Goal: Task Accomplishment & Management: Use online tool/utility

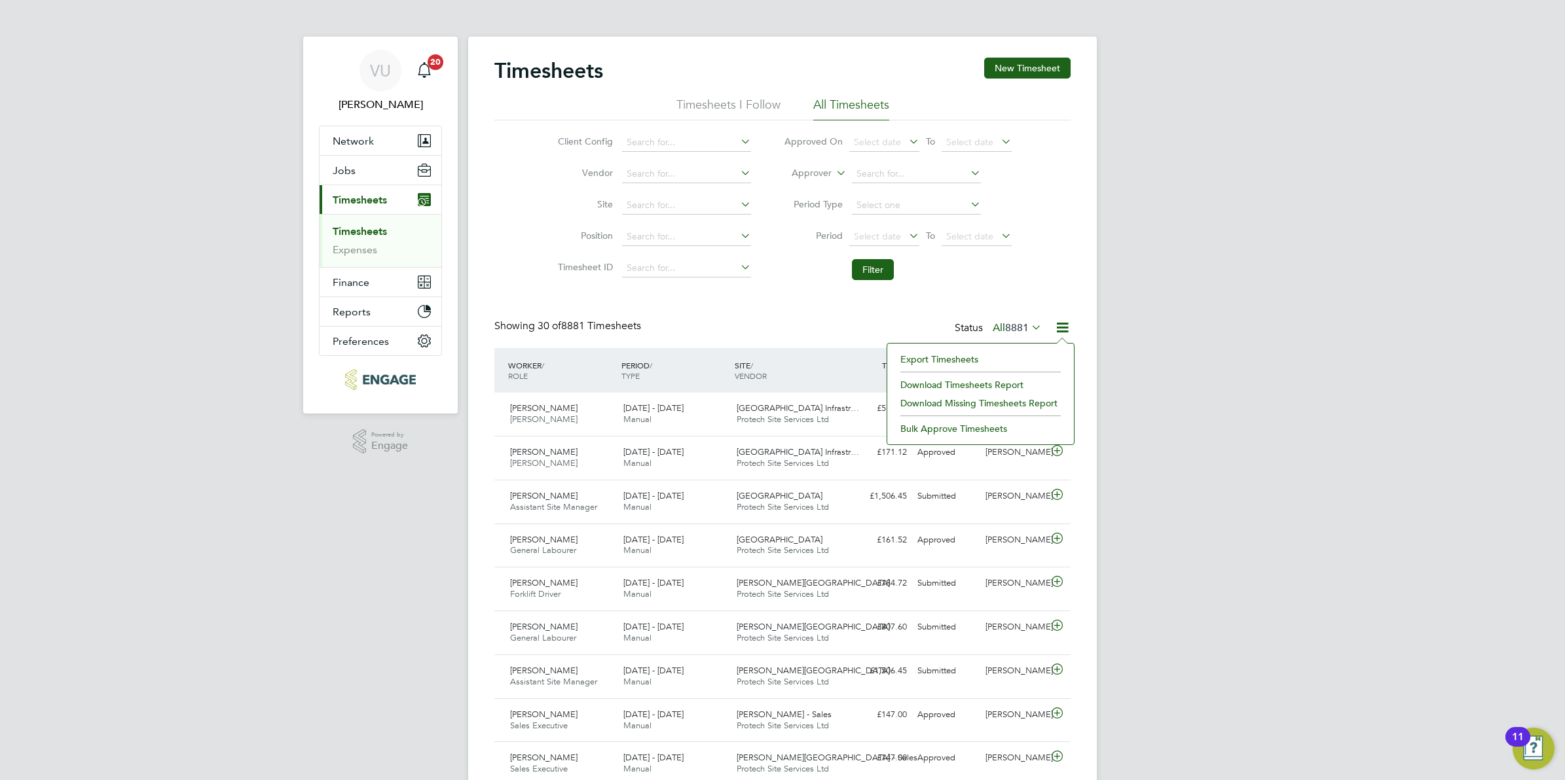
click at [372, 234] on link "Timesheets" at bounding box center [360, 231] width 54 height 12
click at [689, 141] on input at bounding box center [686, 143] width 129 height 18
click at [658, 137] on input "vh" at bounding box center [686, 143] width 129 height 18
drag, startPoint x: 659, startPoint y: 137, endPoint x: 615, endPoint y: 137, distance: 43.2
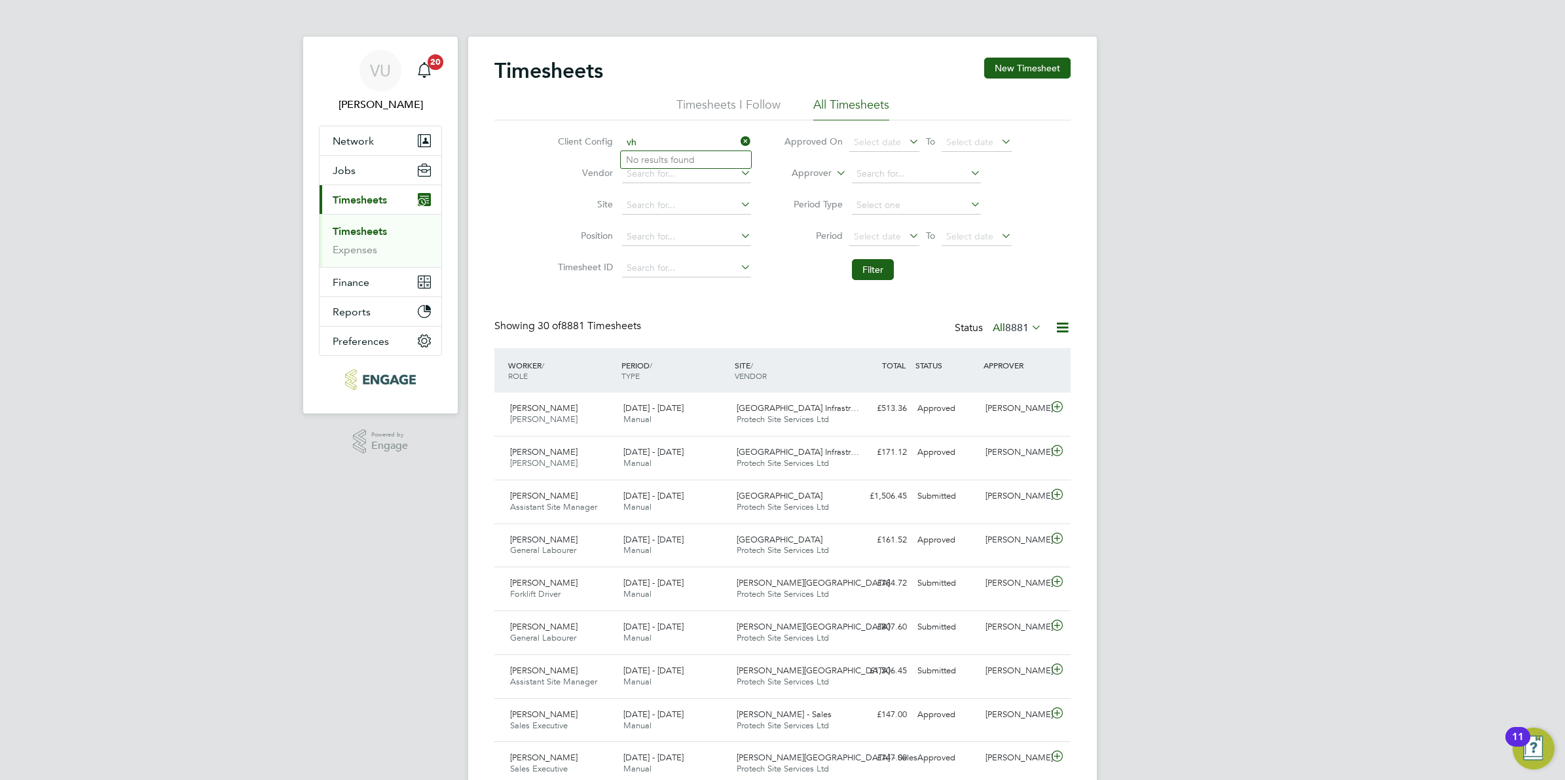
click at [615, 137] on li "Client Config vh" at bounding box center [652, 142] width 230 height 31
click at [650, 143] on input "vh" at bounding box center [686, 143] width 129 height 18
drag, startPoint x: 650, startPoint y: 143, endPoint x: 619, endPoint y: 139, distance: 31.6
click at [619, 139] on li "Client Config vh" at bounding box center [652, 142] width 230 height 31
click at [626, 155] on li "Crest [PERSON_NAME] - Chil tern" at bounding box center [686, 160] width 130 height 18
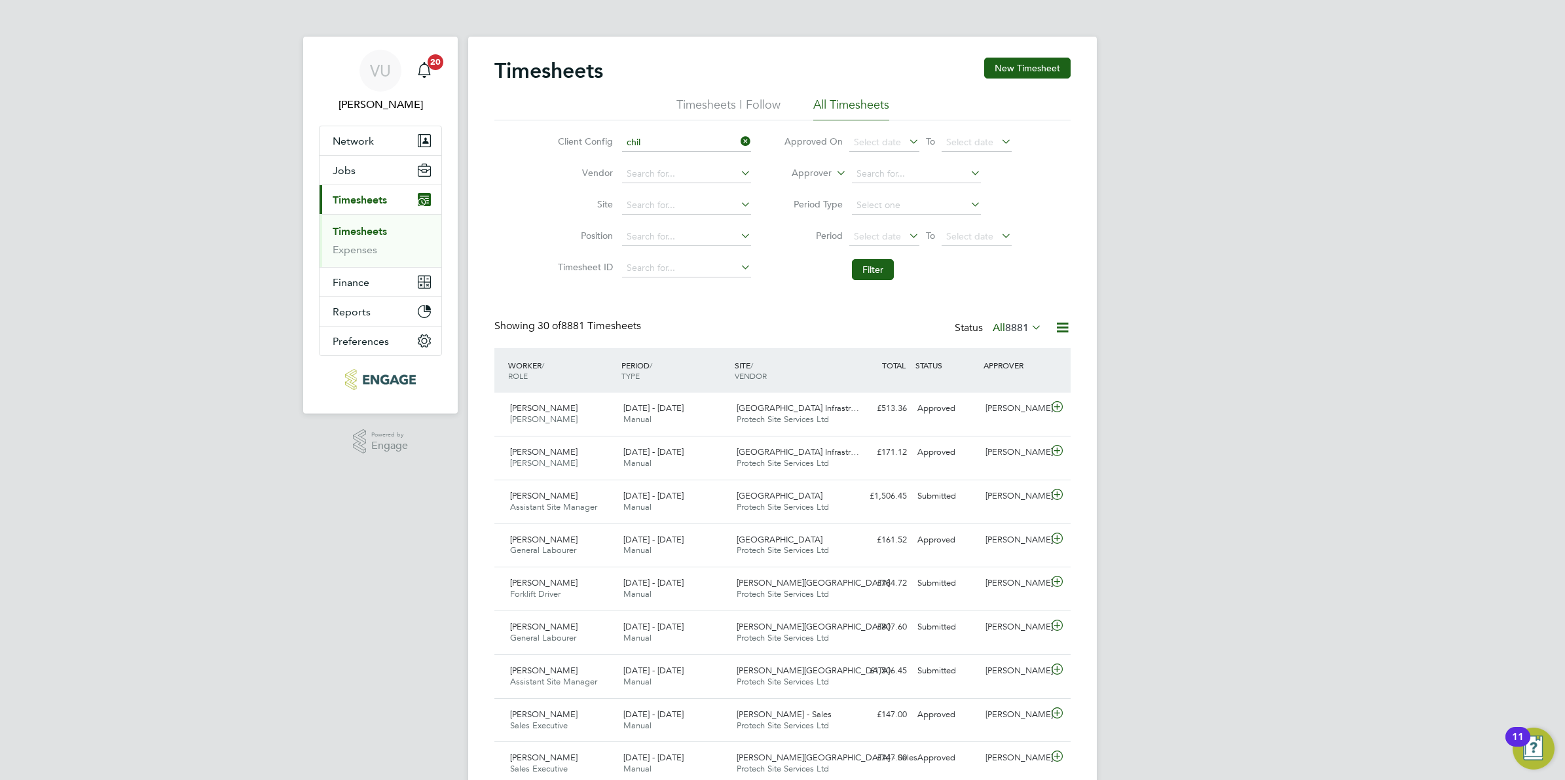
type input "Crest [PERSON_NAME] - Chiltern"
click at [673, 200] on input at bounding box center [686, 205] width 129 height 18
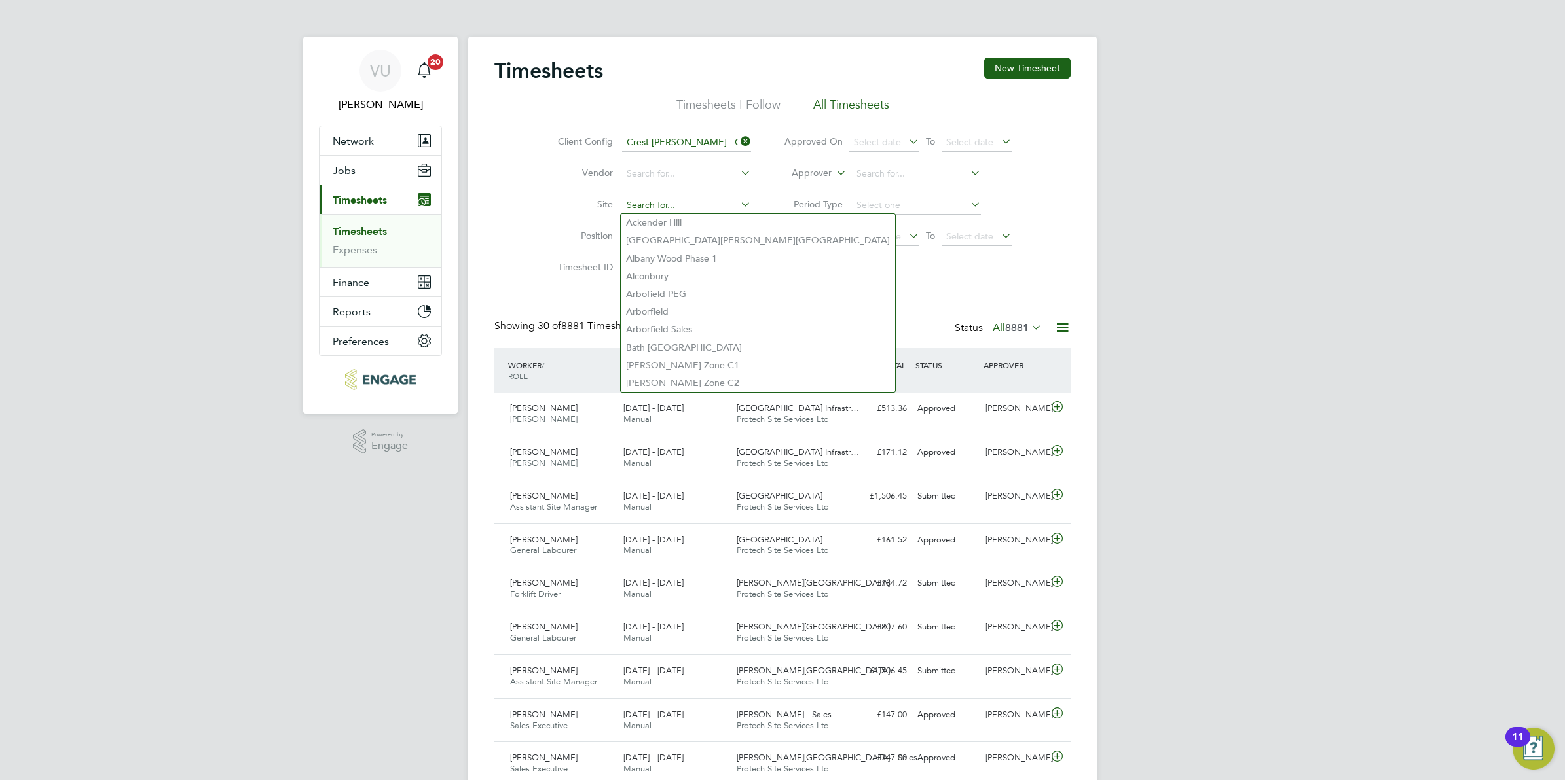
click at [673, 200] on input at bounding box center [686, 205] width 129 height 18
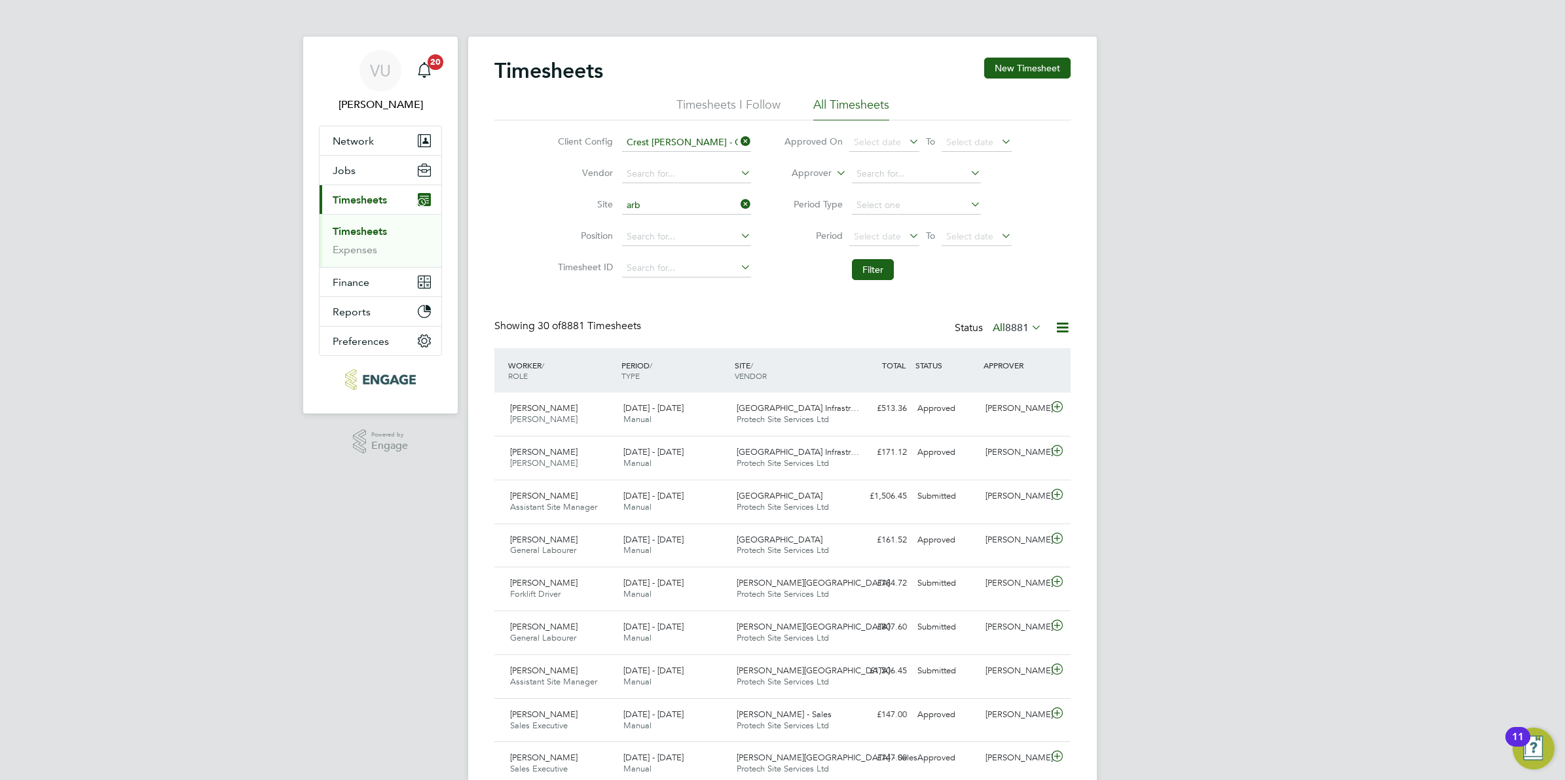
click at [680, 246] on li "Arb [PERSON_NAME]" at bounding box center [686, 241] width 130 height 18
type input "Arborfield"
click at [882, 276] on button "Filter" at bounding box center [873, 269] width 42 height 21
click at [1028, 331] on icon at bounding box center [1028, 327] width 0 height 18
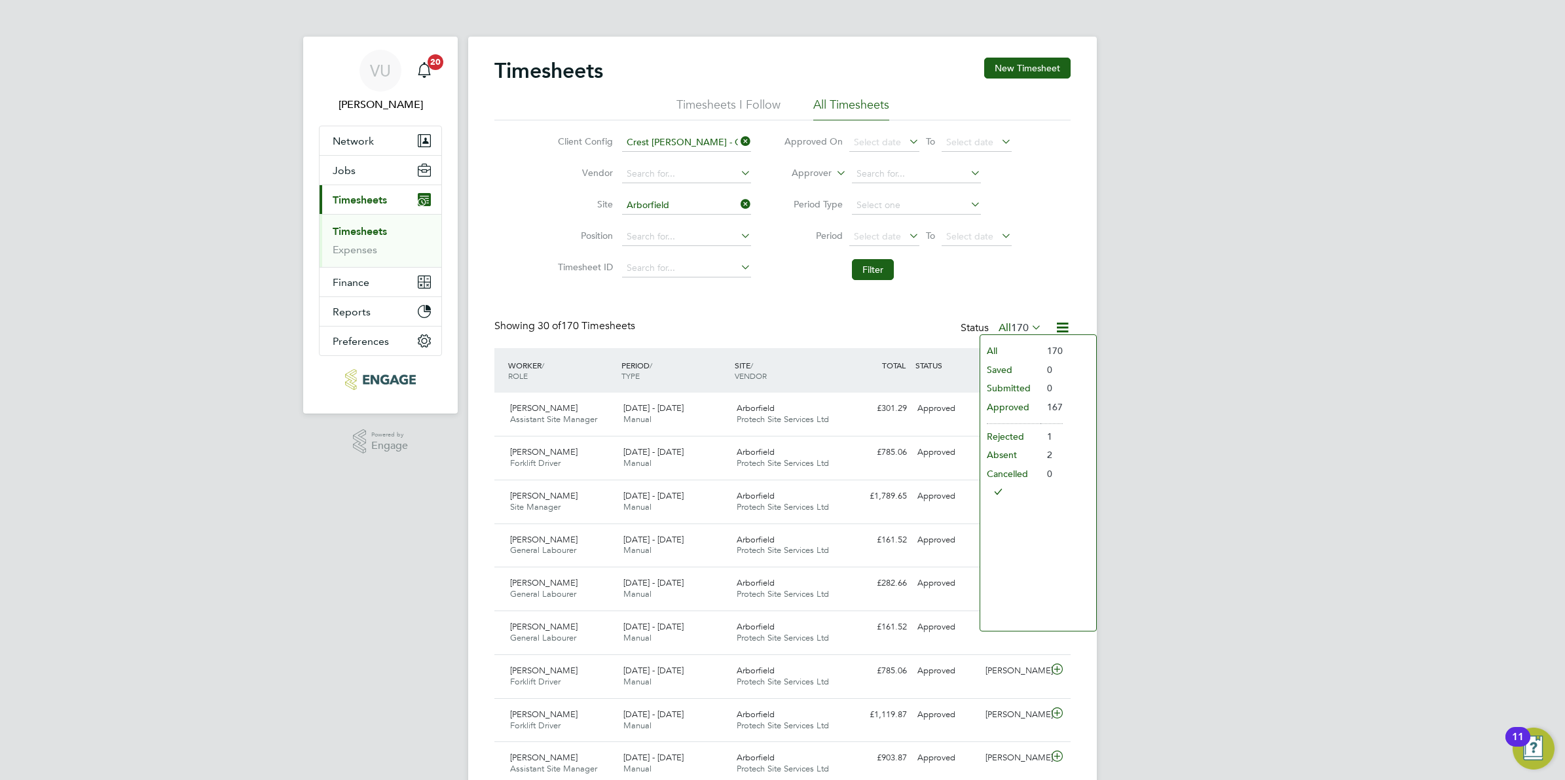
click at [1028, 331] on icon at bounding box center [1028, 327] width 0 height 18
